Goal: Task Accomplishment & Management: Manage account settings

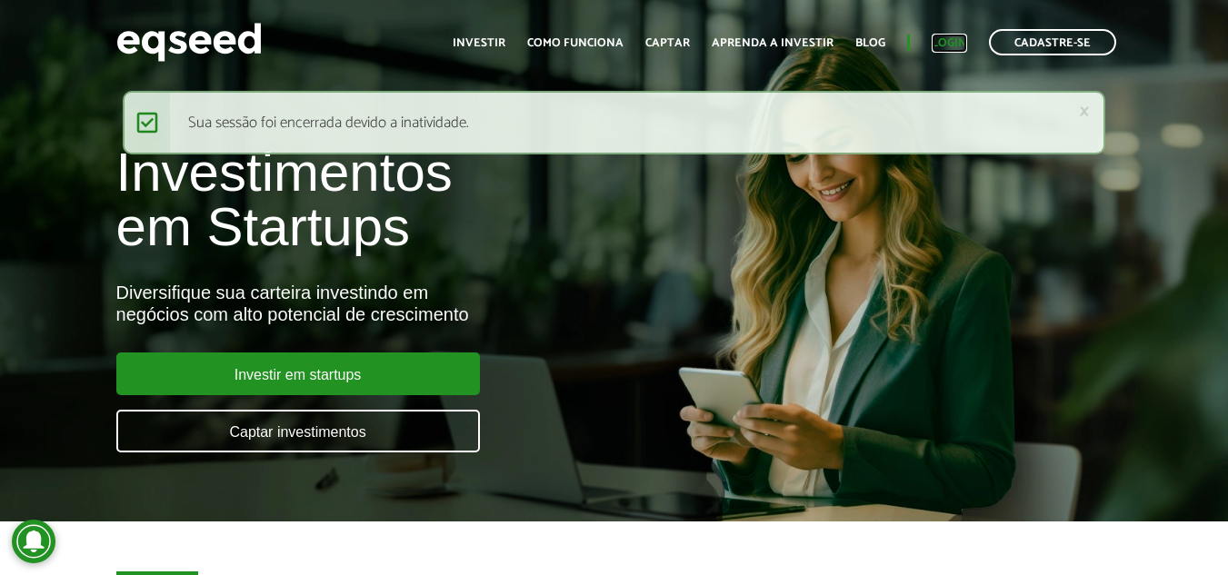
click at [954, 40] on link "Login" at bounding box center [949, 43] width 35 height 12
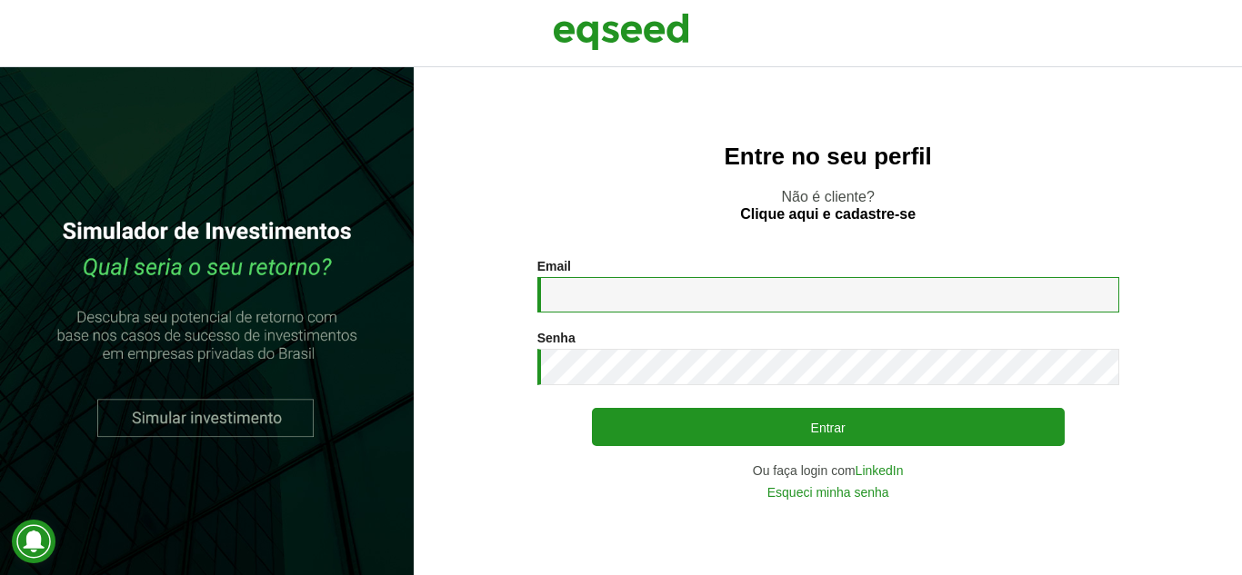
type input "**********"
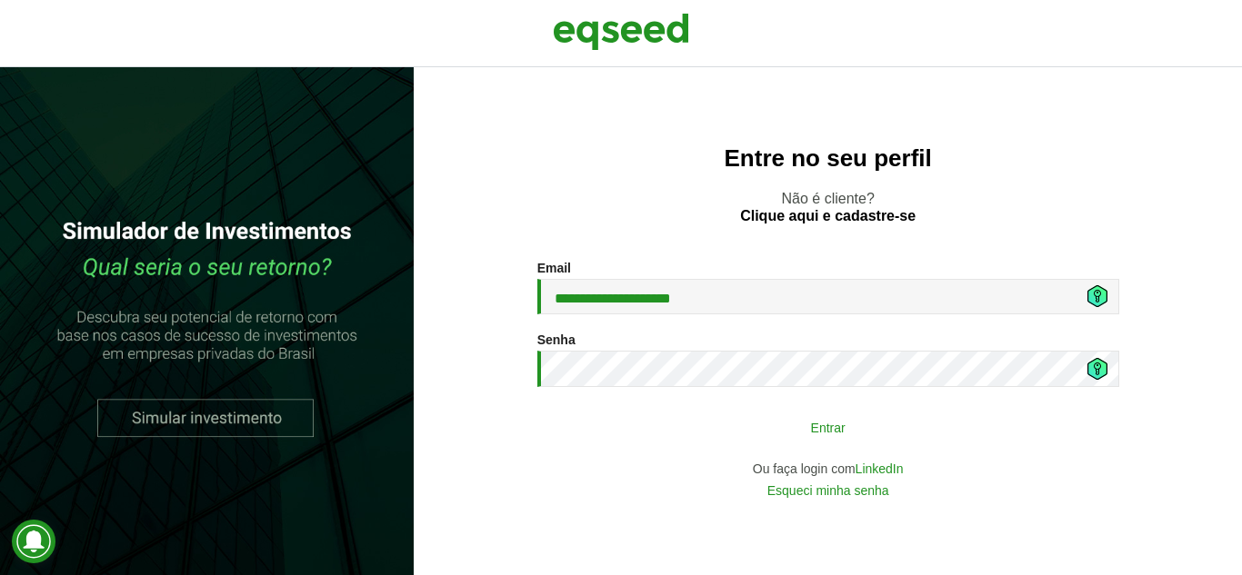
click at [709, 428] on button "Entrar" at bounding box center [828, 427] width 473 height 35
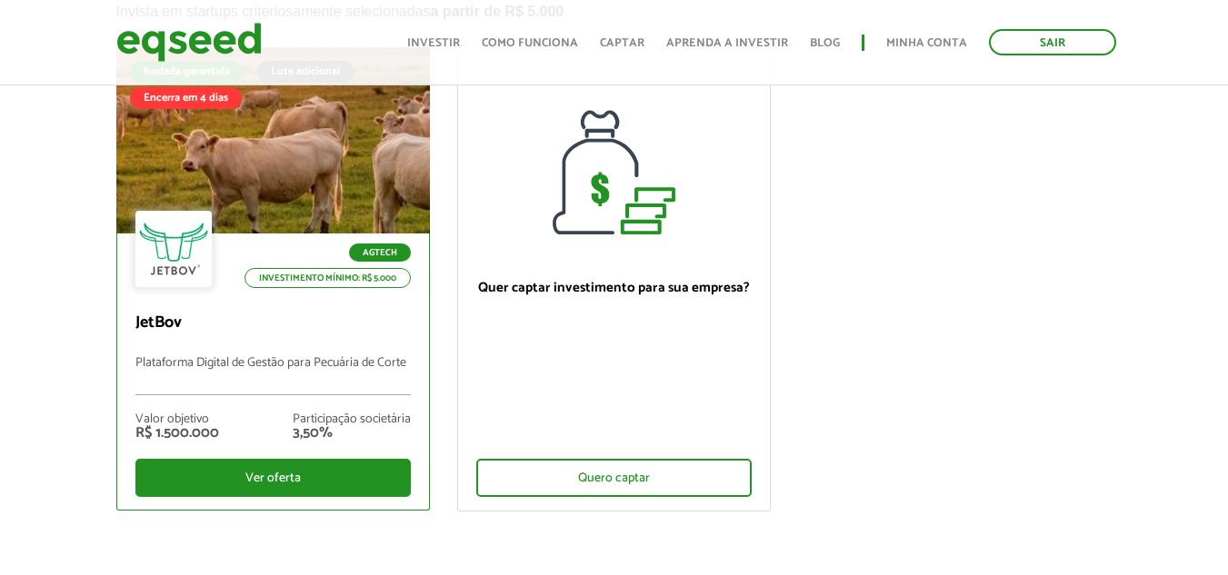
scroll to position [182, 0]
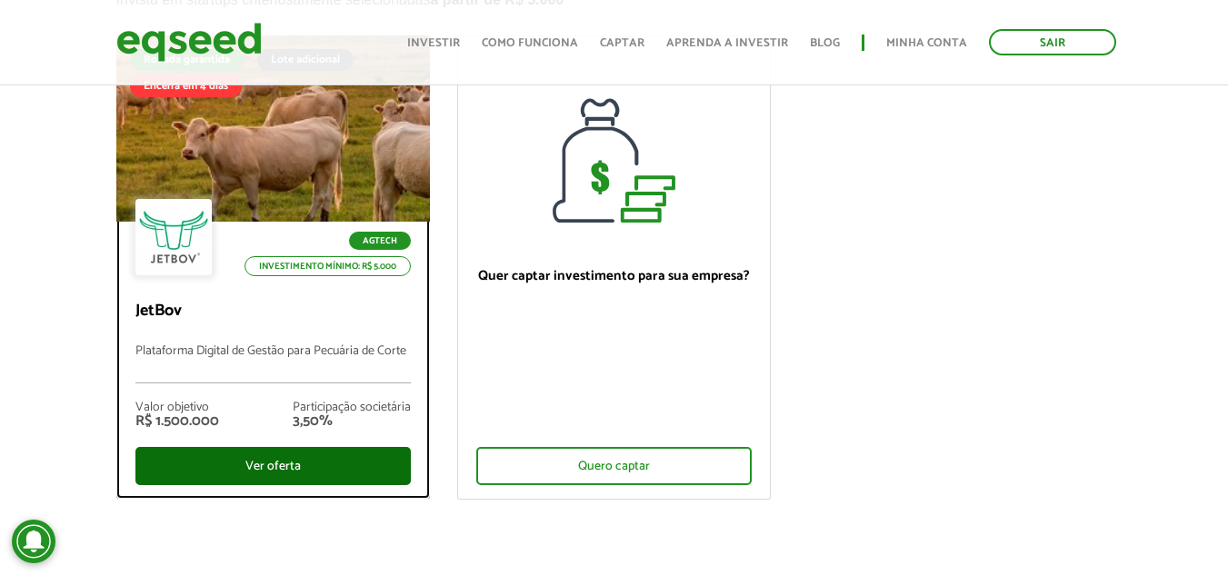
click at [292, 459] on div "Ver oferta" at bounding box center [272, 466] width 275 height 38
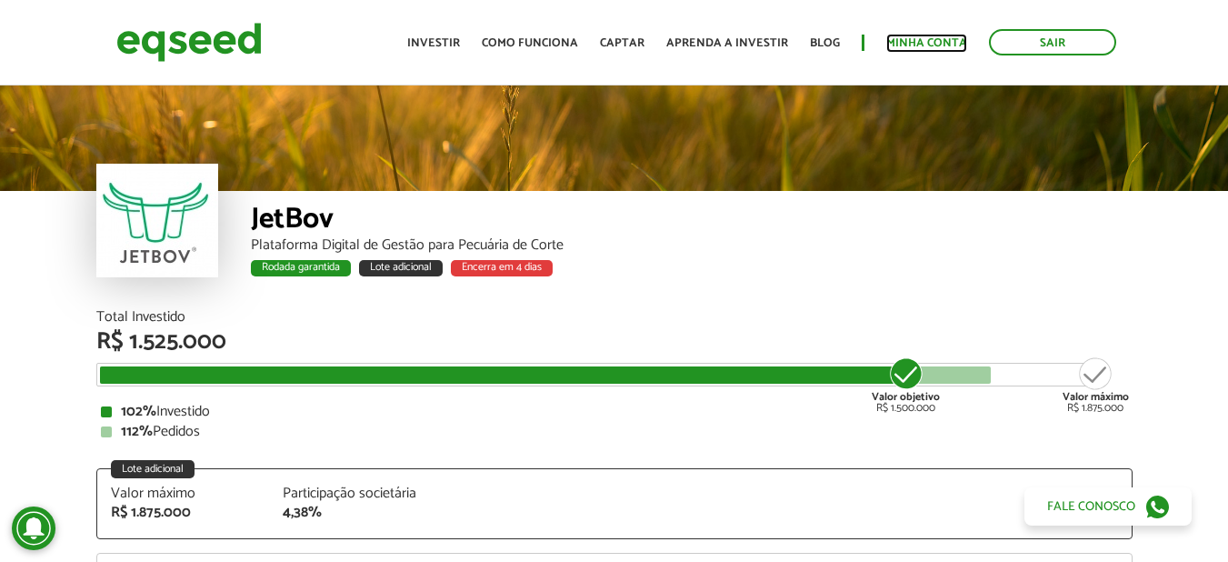
click at [952, 43] on link "Minha conta" at bounding box center [926, 43] width 81 height 12
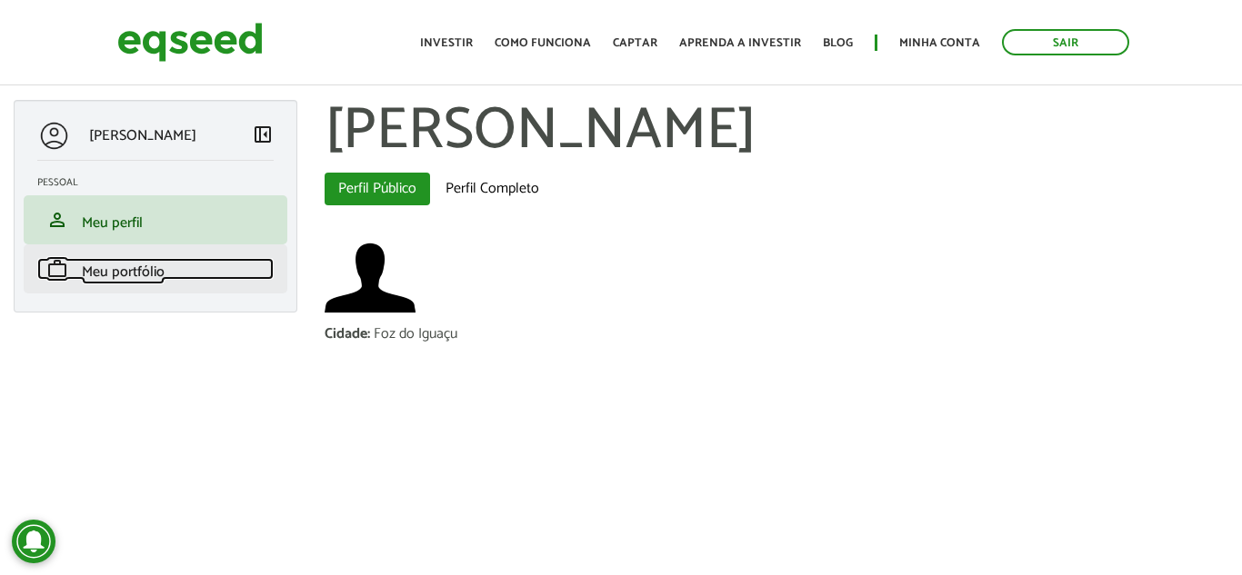
click at [134, 274] on span "Meu portfólio" at bounding box center [123, 272] width 83 height 25
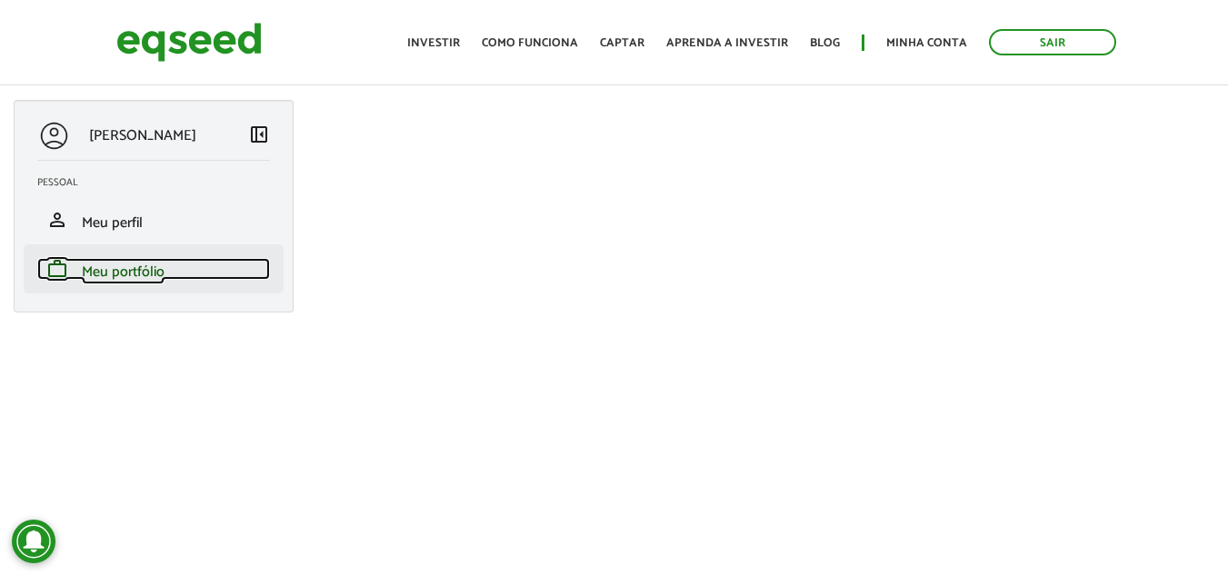
click at [120, 273] on span "Meu portfólio" at bounding box center [123, 272] width 83 height 25
